Goal: Navigation & Orientation: Understand site structure

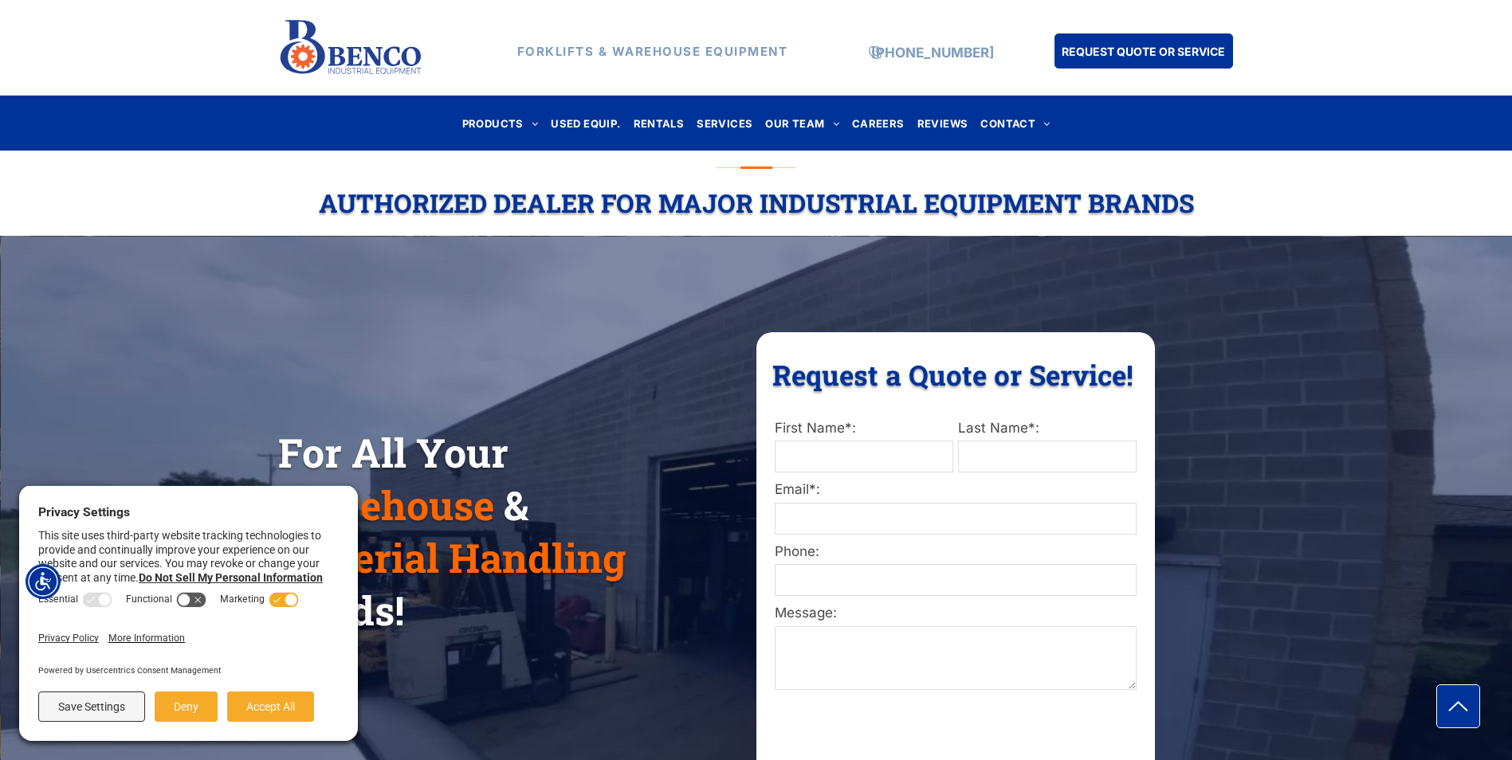
scroll to position [80, 0]
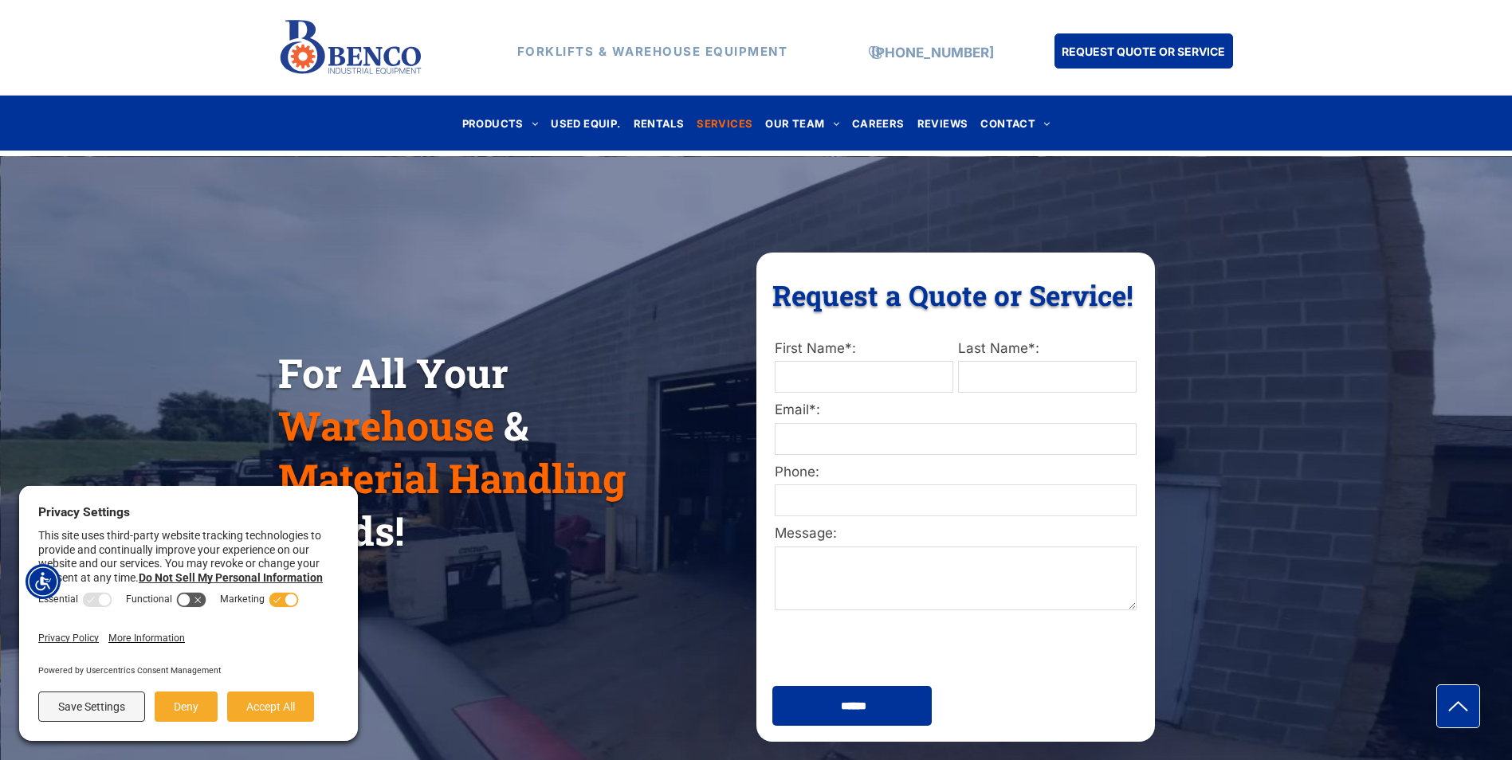
click at [724, 118] on span "SERVICES" at bounding box center [725, 123] width 56 height 22
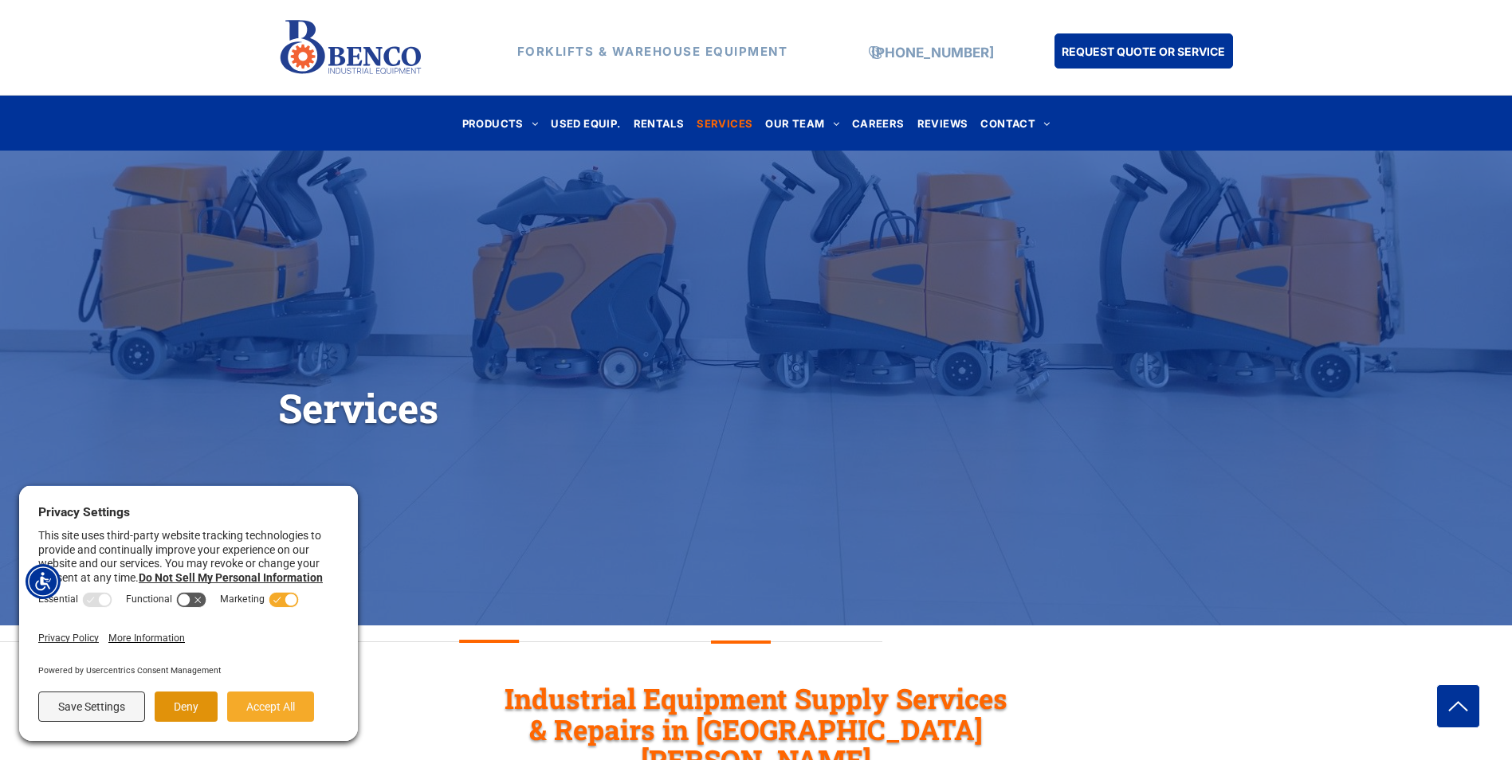
click at [188, 705] on button "Deny" at bounding box center [186, 707] width 63 height 30
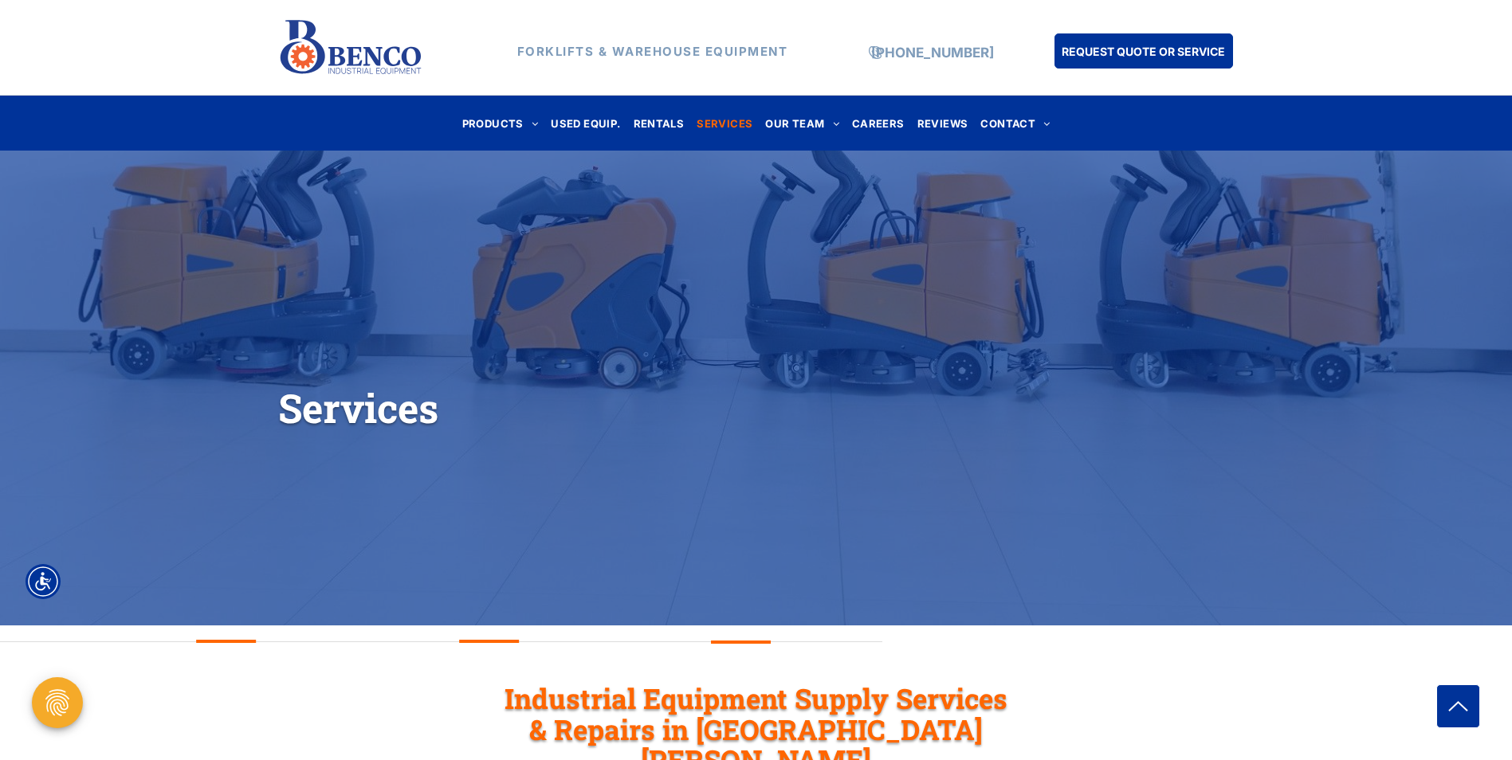
click at [511, 124] on span "PRODUCTS" at bounding box center [500, 123] width 77 height 22
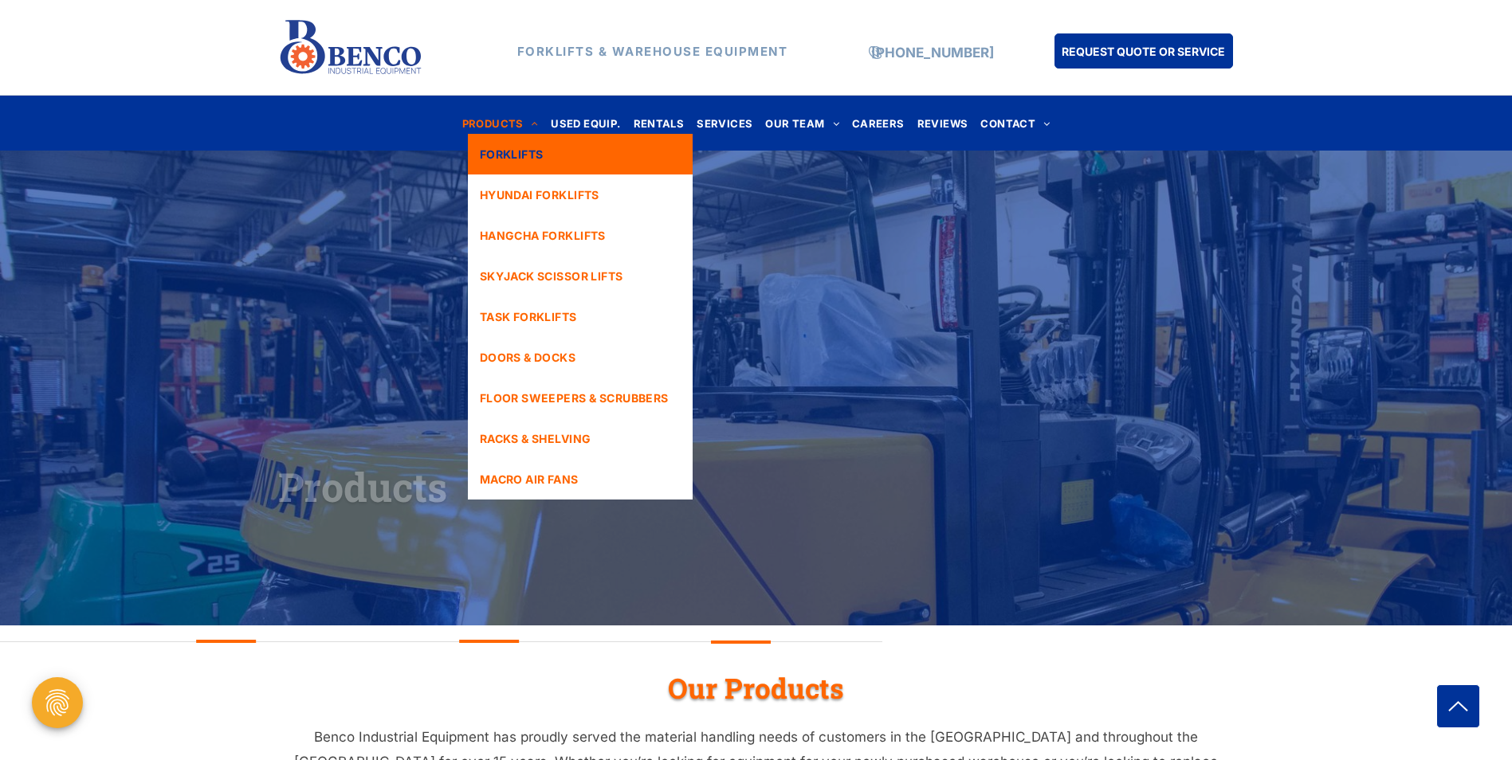
click at [511, 151] on span "FORKLIFTS" at bounding box center [512, 154] width 64 height 17
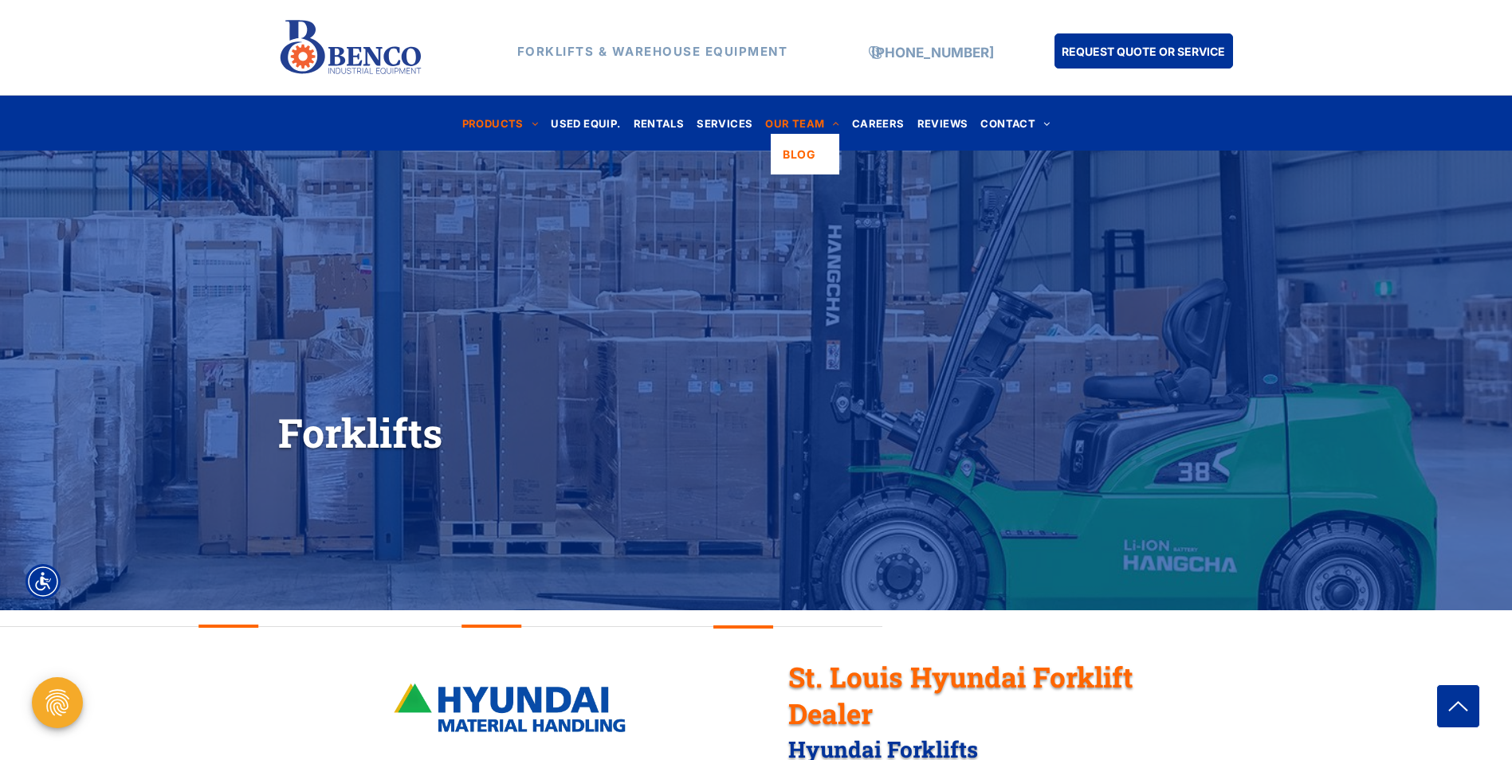
click at [787, 121] on span "OUR TEAM" at bounding box center [802, 123] width 74 height 22
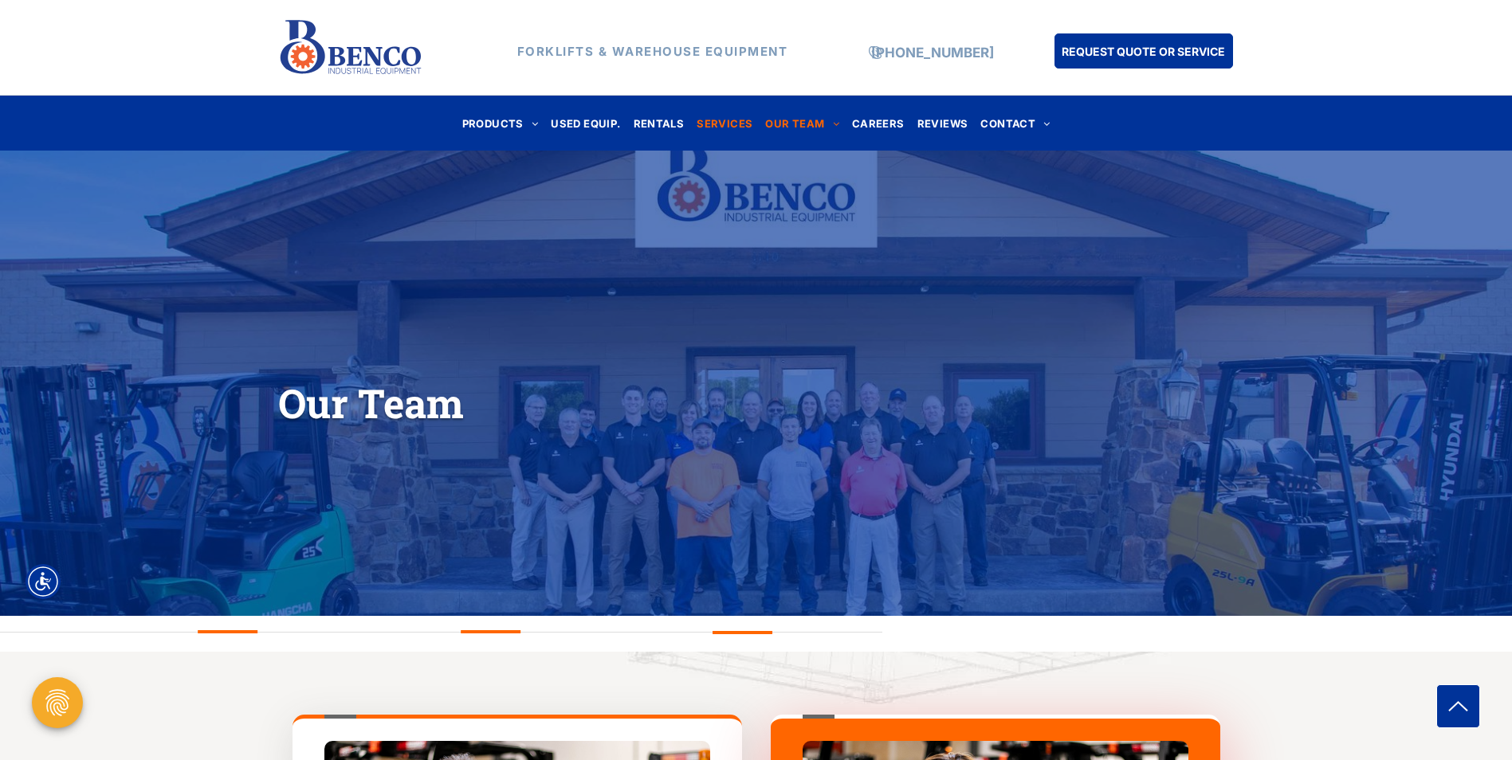
click at [721, 133] on span "SERVICES" at bounding box center [725, 123] width 56 height 22
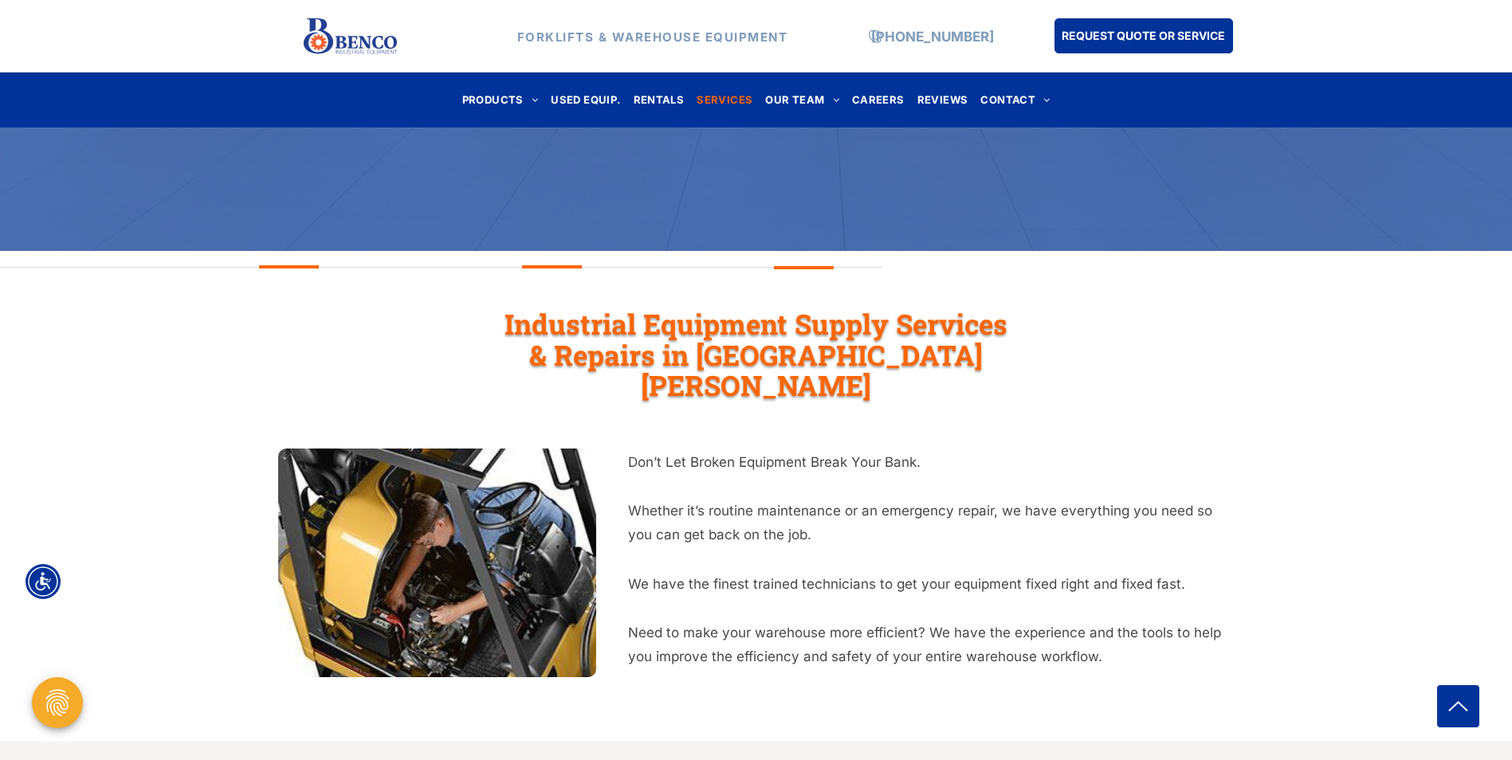
scroll to position [399, 0]
